Goal: Information Seeking & Learning: Learn about a topic

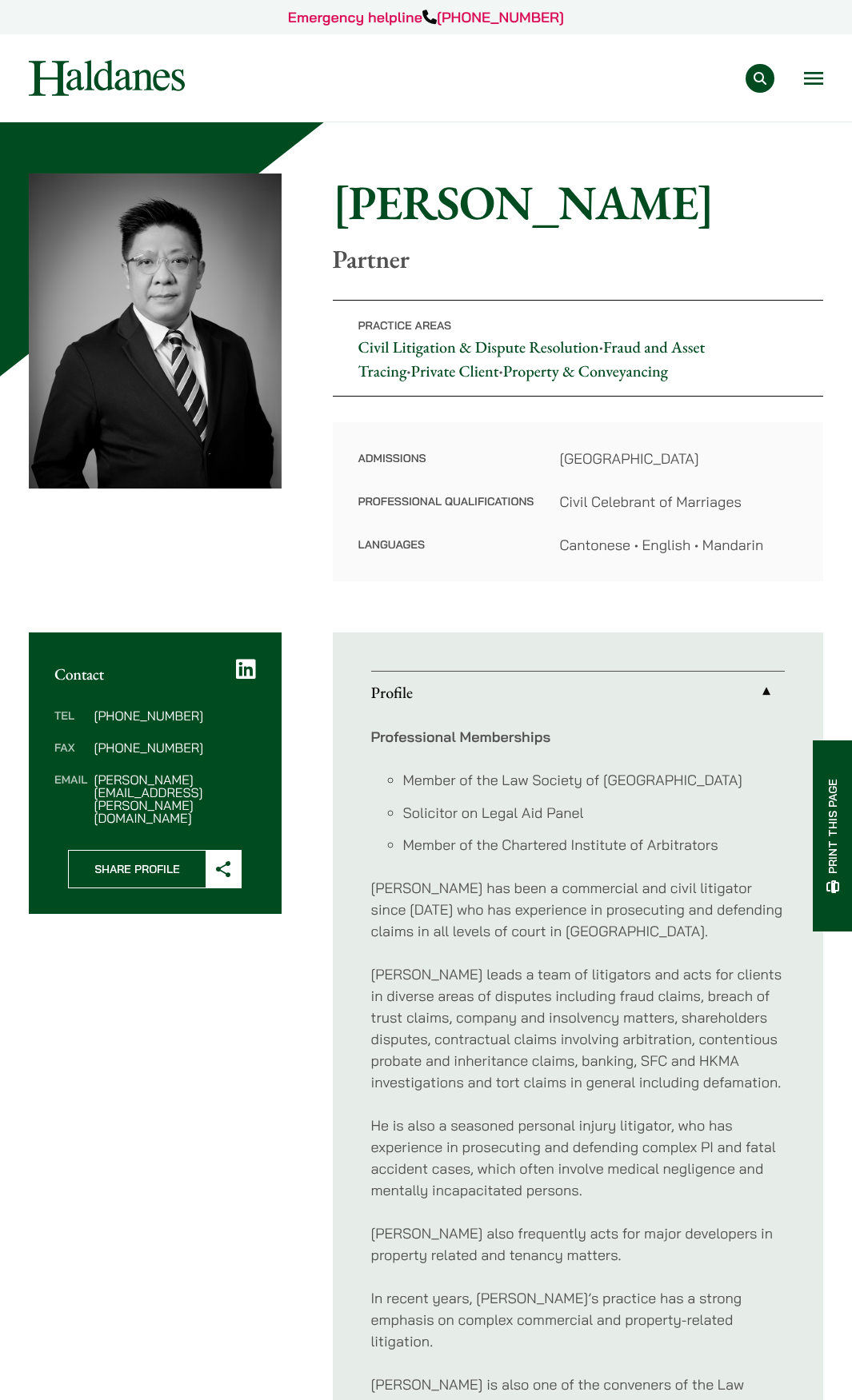
click at [818, 80] on button "Open menu" at bounding box center [813, 79] width 19 height 13
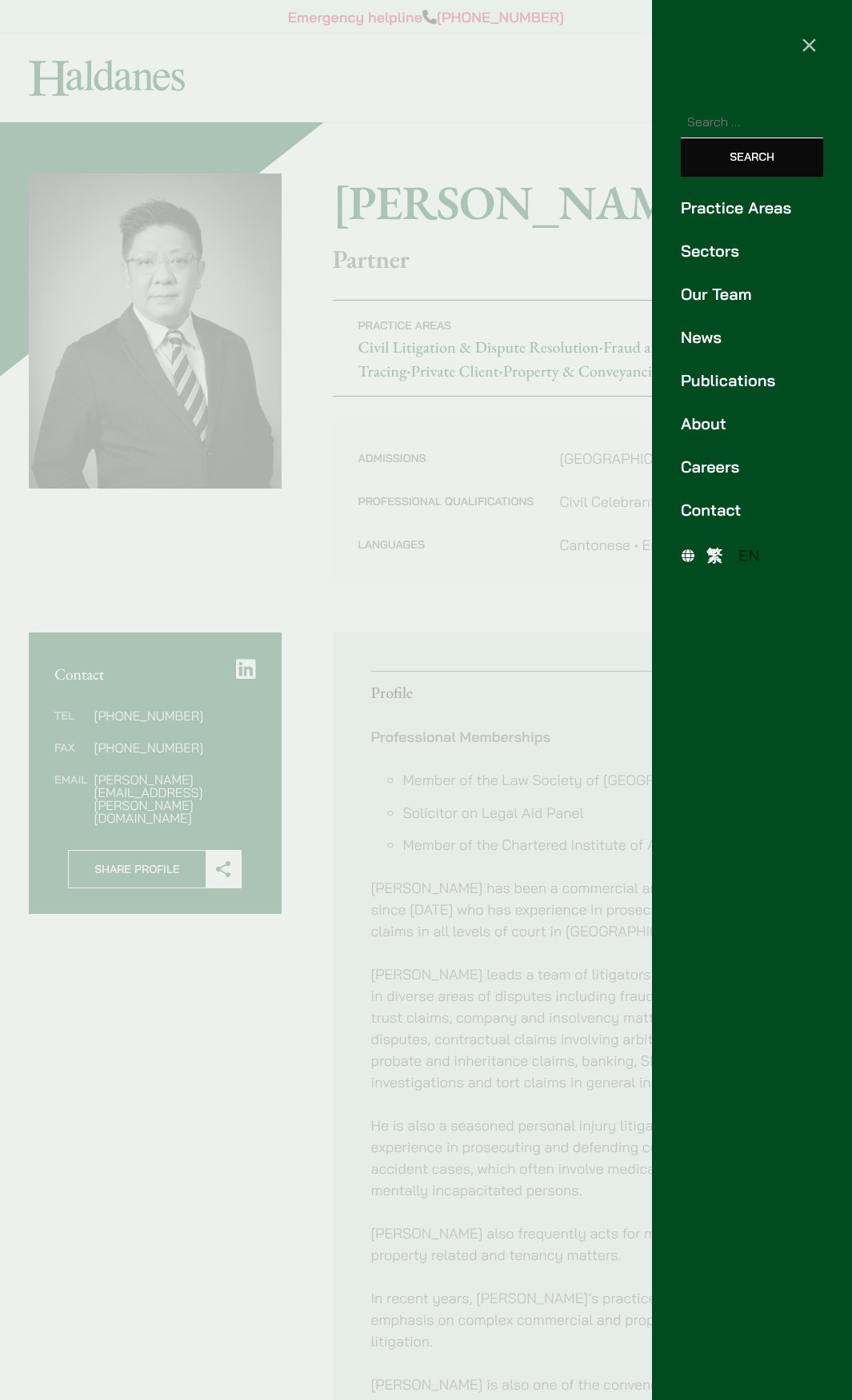
click at [809, 31] on span "×" at bounding box center [809, 43] width 16 height 32
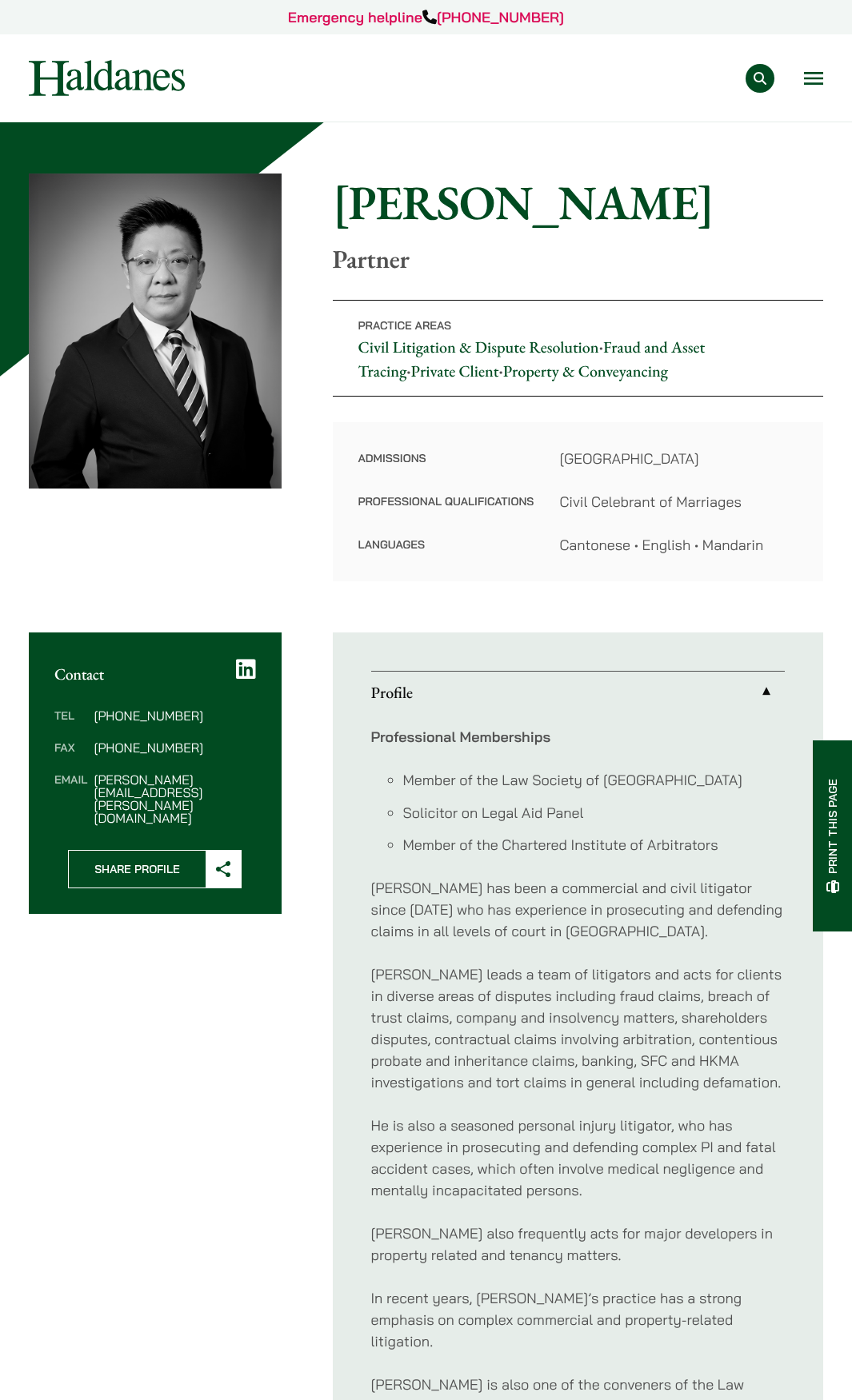
click at [808, 84] on button "Open menu" at bounding box center [813, 79] width 19 height 13
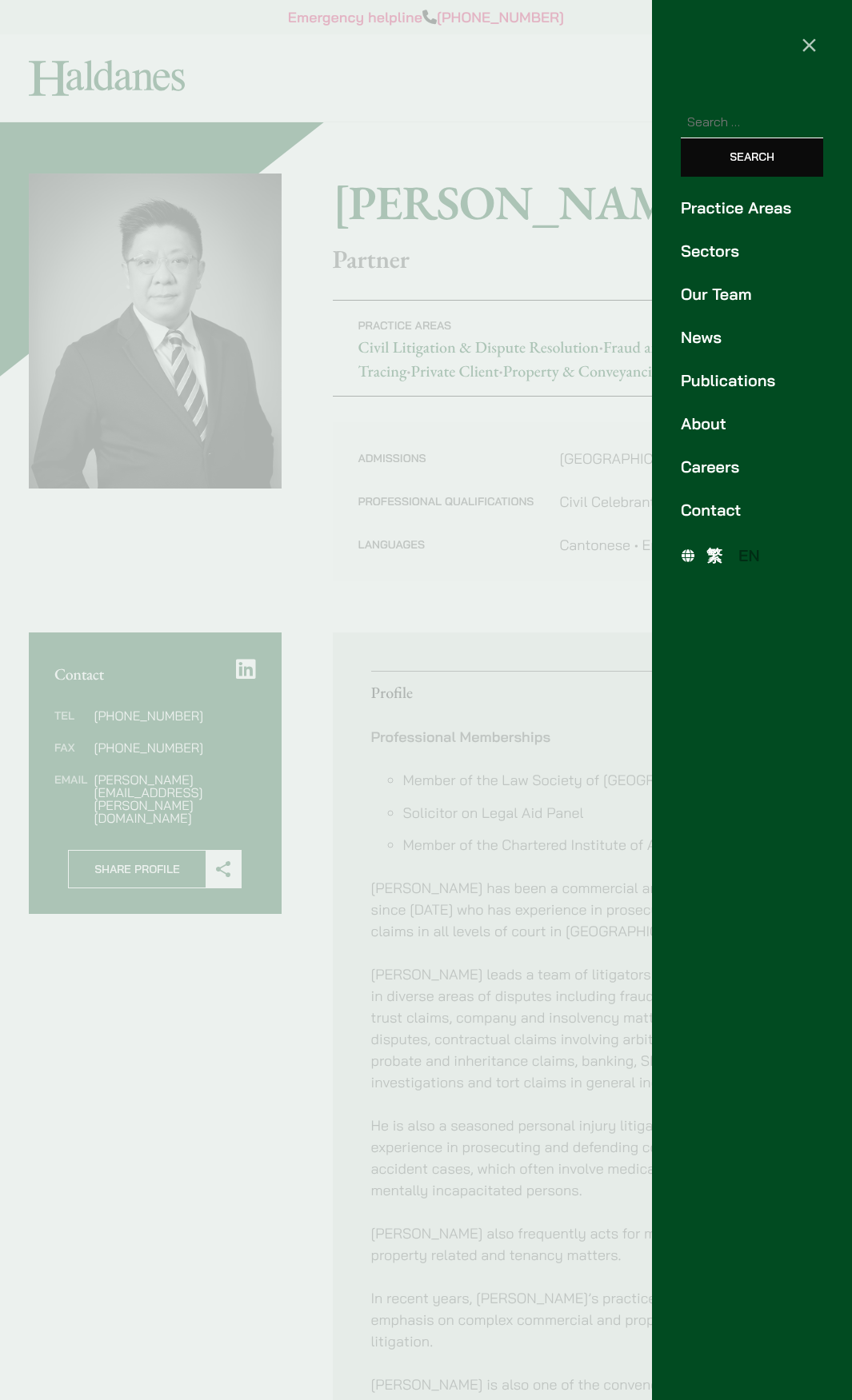
click at [714, 300] on link "Our Team" at bounding box center [752, 293] width 143 height 24
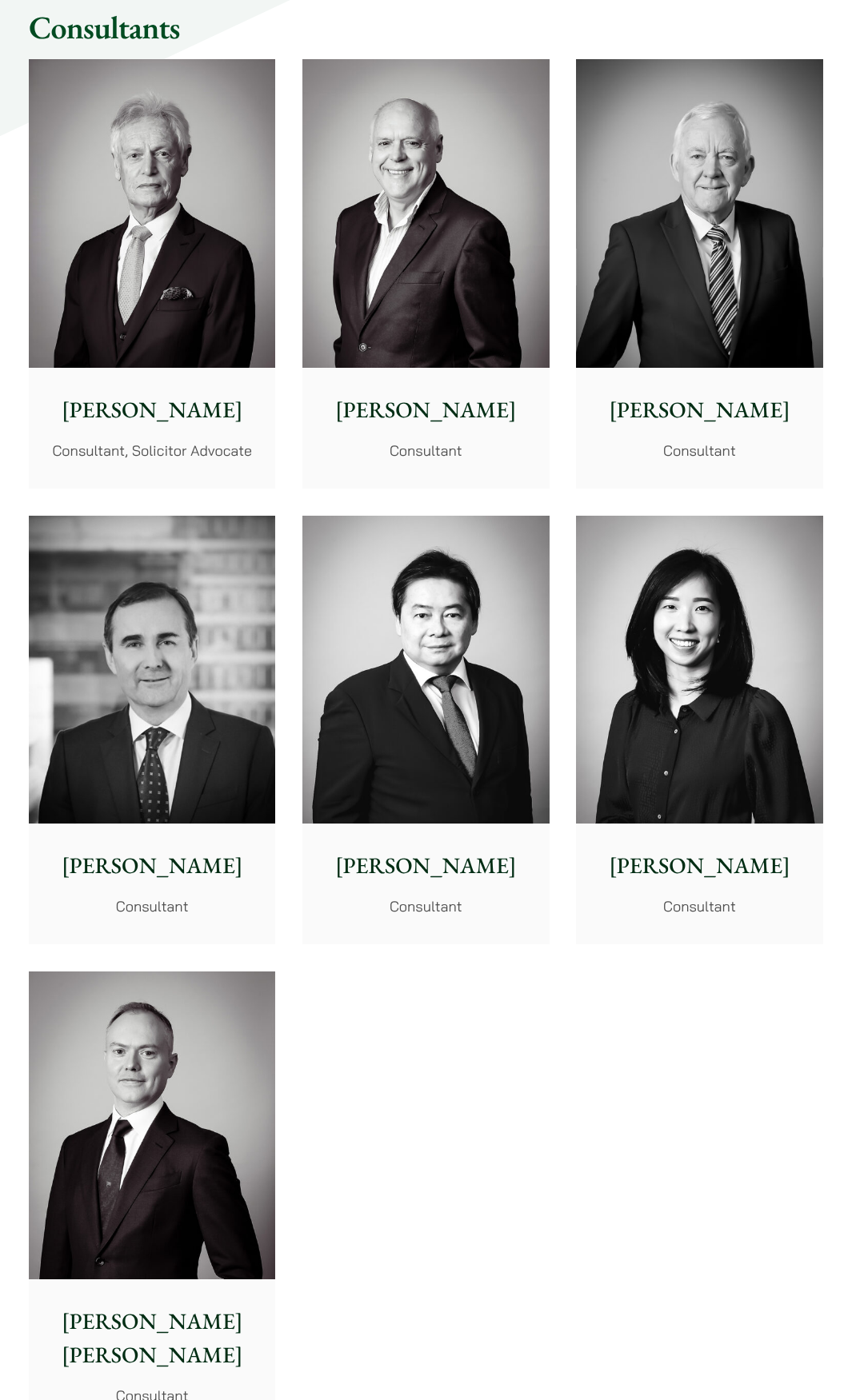
scroll to position [6877, 0]
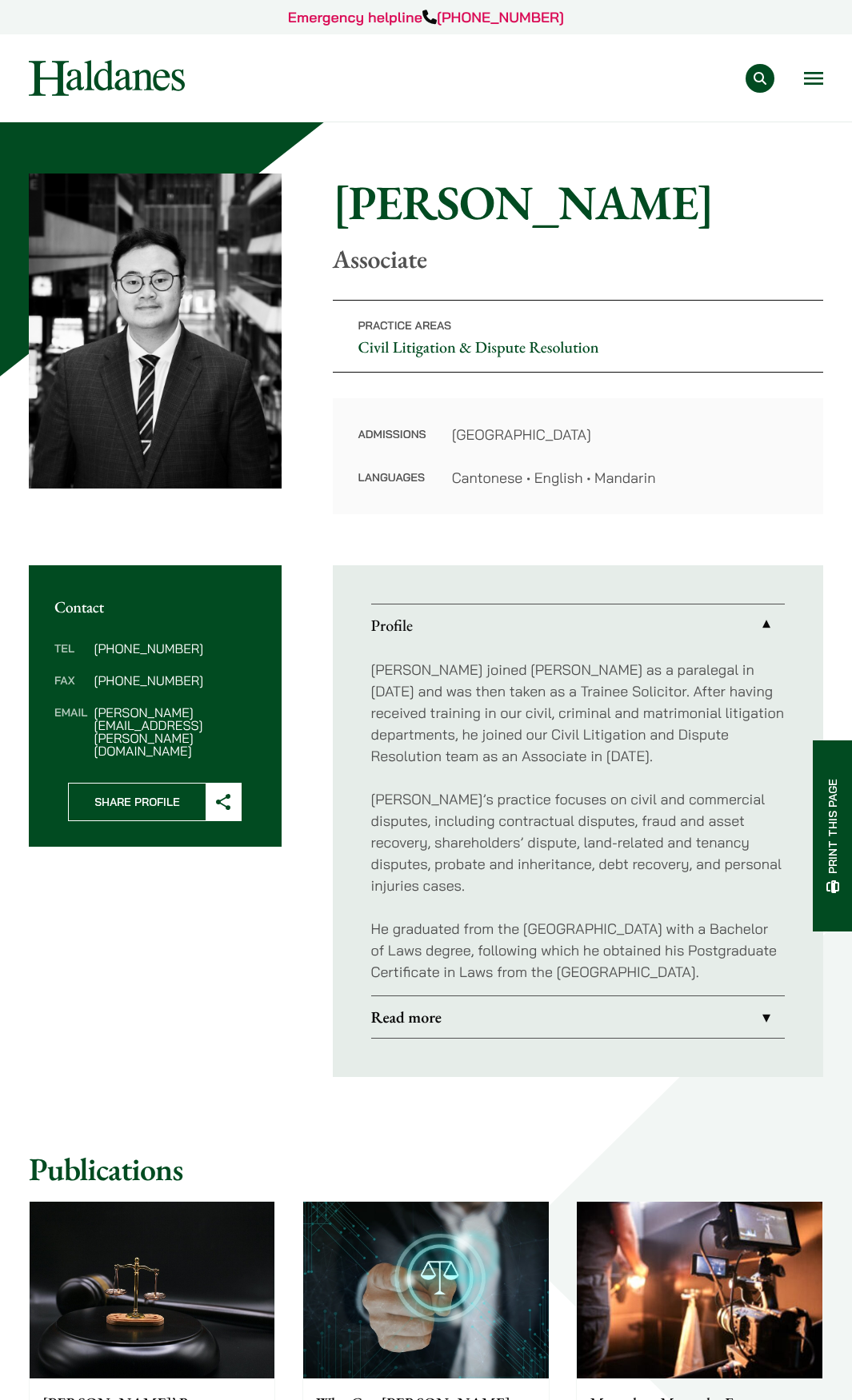
click at [426, 1069] on ul "Profile Eugene joined Haldanes as a paralegal in 2021 and was then taken as a T…" at bounding box center [578, 821] width 490 height 511
click at [428, 1028] on strong "Read more" at bounding box center [407, 1016] width 71 height 20
